Goal: Navigation & Orientation: Find specific page/section

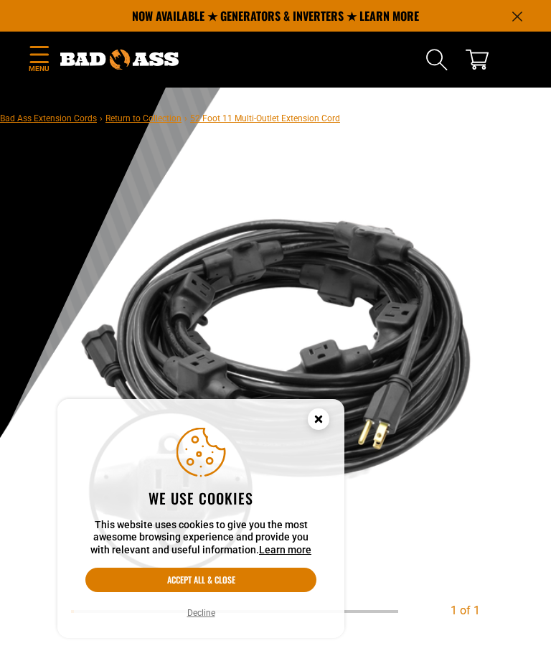
scroll to position [4, 0]
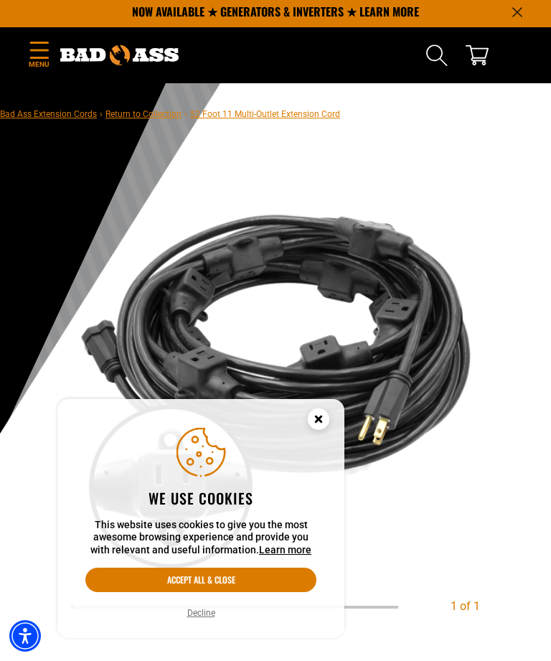
click at [316, 421] on icon "Cookie Consent" at bounding box center [318, 418] width 5 height 5
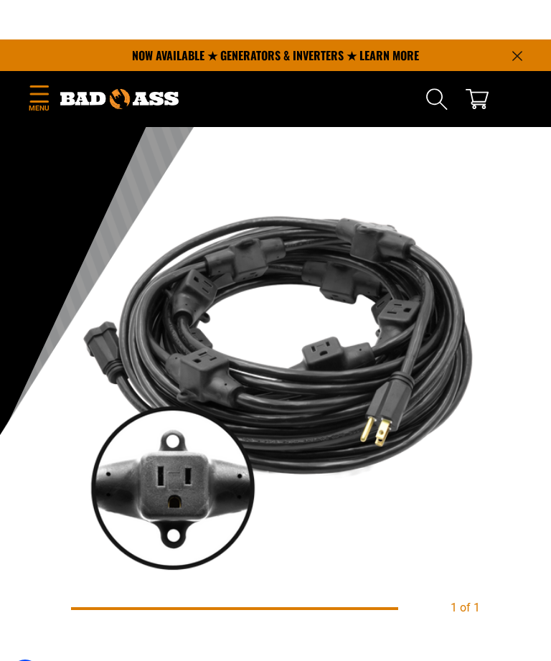
scroll to position [0, 0]
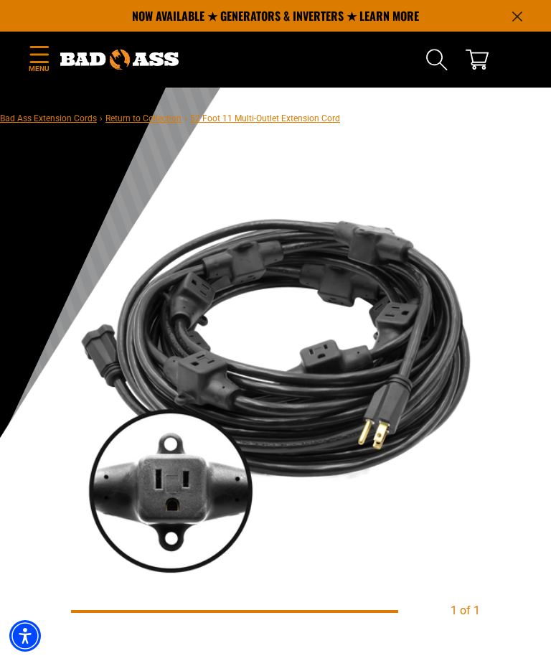
click at [45, 60] on icon "Menu" at bounding box center [39, 54] width 23 height 17
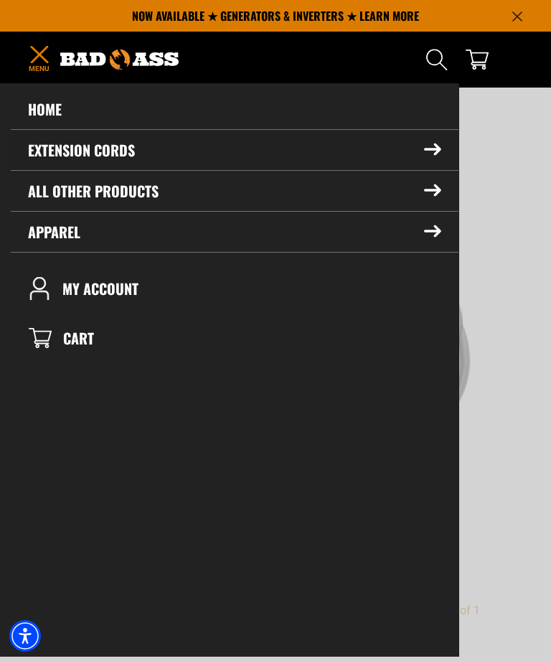
click at [431, 147] on icon at bounding box center [432, 150] width 17 height 12
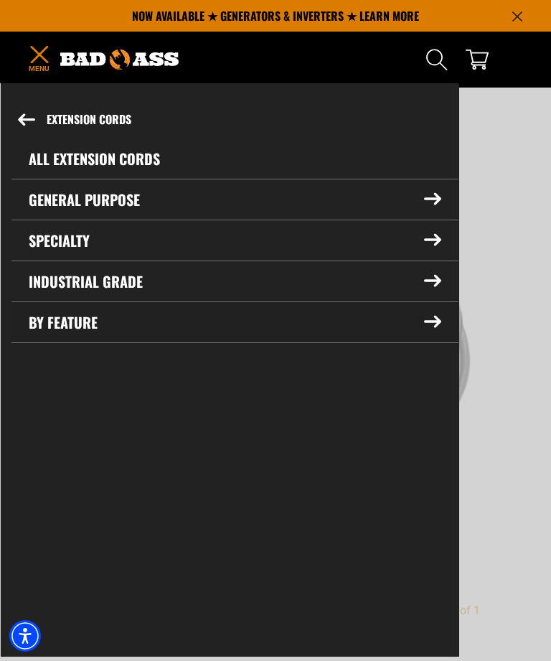
click at [434, 315] on summary "By Feature" at bounding box center [234, 322] width 447 height 40
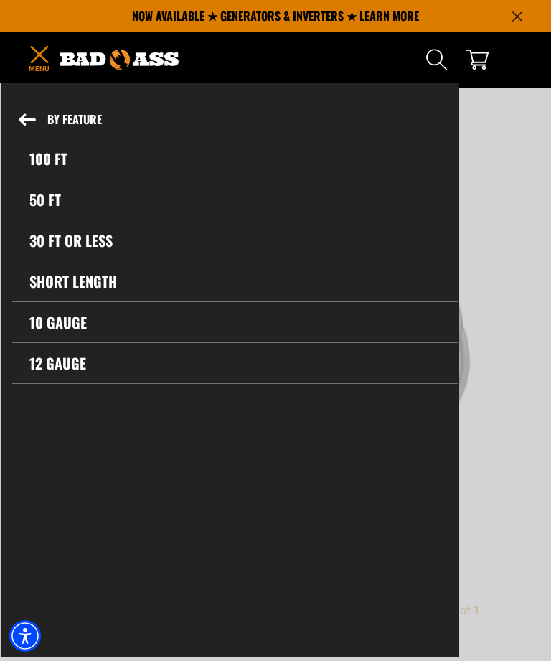
click at [224, 366] on link "12 gauge" at bounding box center [235, 363] width 447 height 40
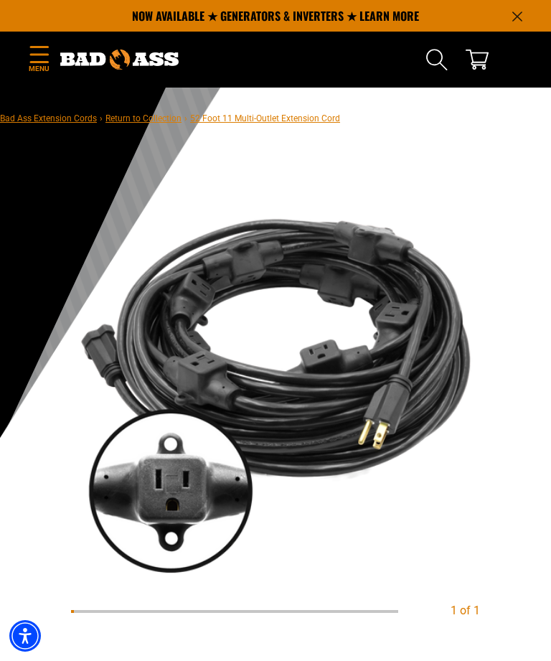
click at [42, 48] on icon "Menu" at bounding box center [39, 54] width 23 height 17
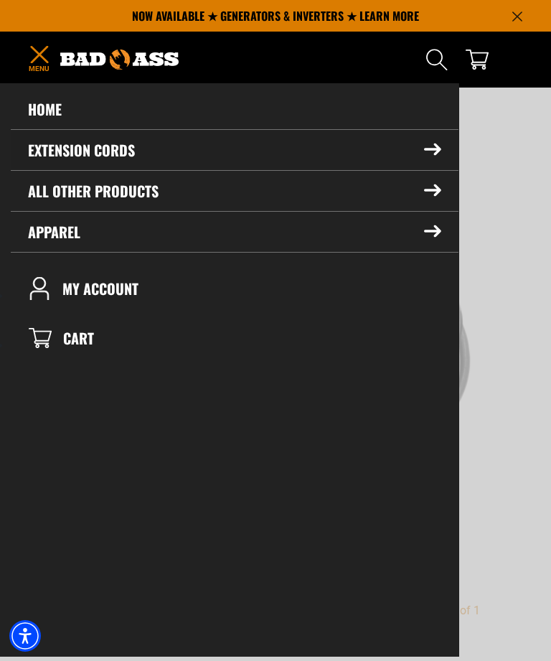
click at [436, 149] on icon at bounding box center [433, 149] width 16 height 11
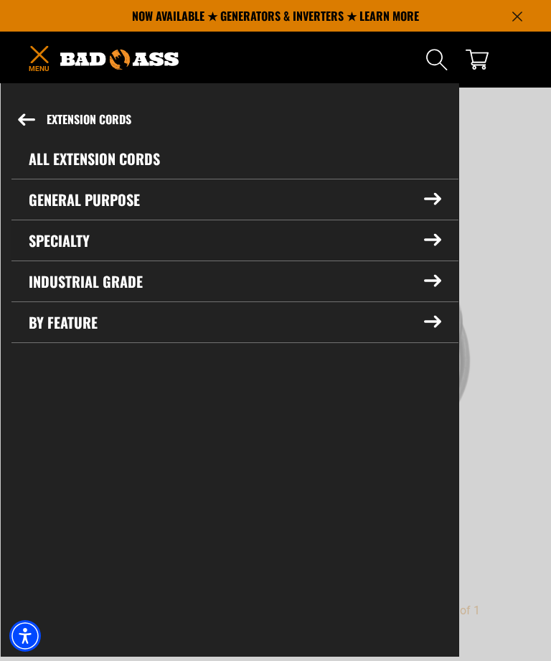
click at [434, 243] on icon at bounding box center [432, 240] width 17 height 12
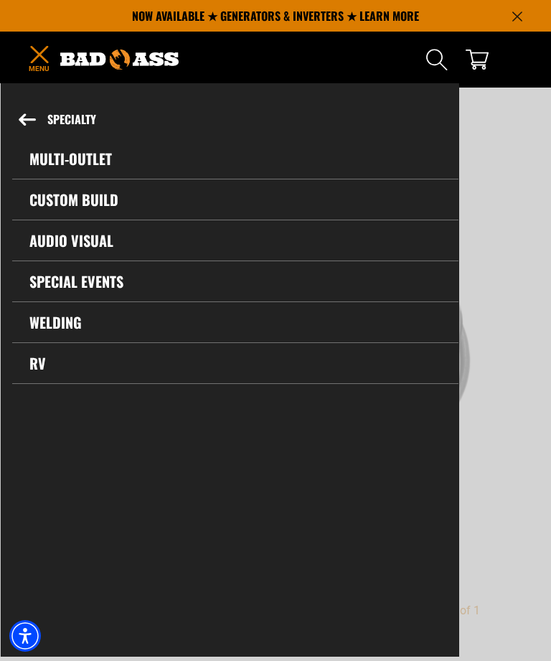
click at [93, 158] on link "Multi-Outlet" at bounding box center [235, 159] width 447 height 40
